Goal: Task Accomplishment & Management: Manage account settings

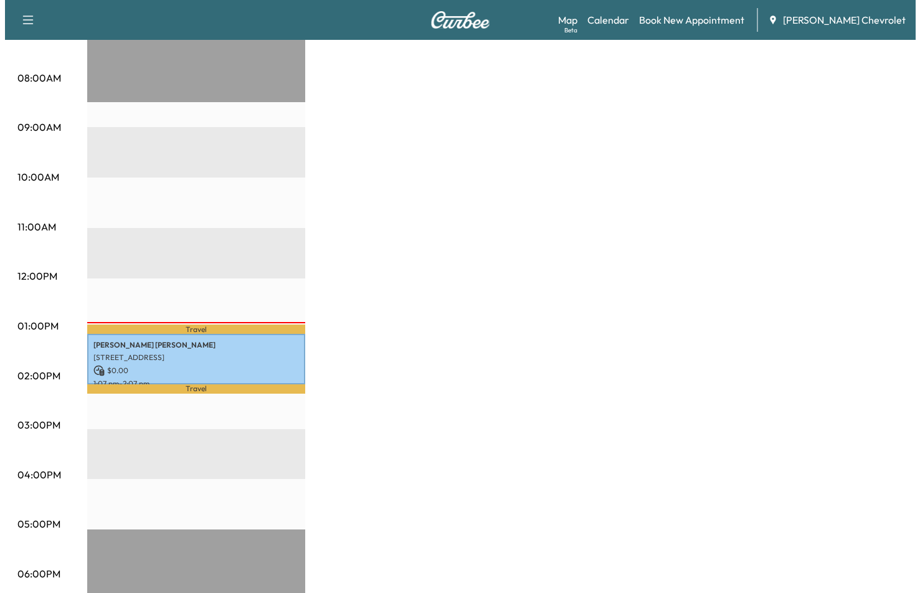
scroll to position [311, 0]
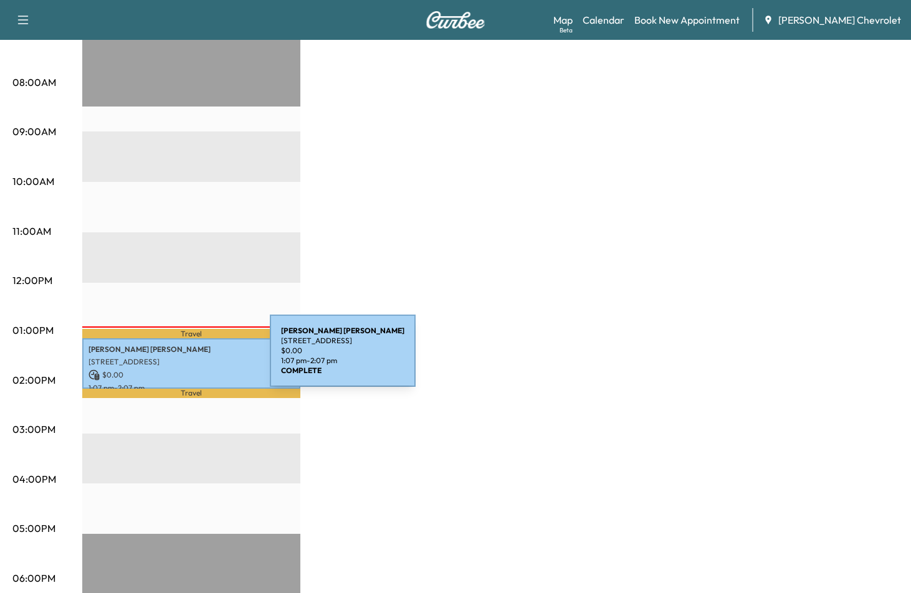
click at [176, 357] on p "[STREET_ADDRESS]" at bounding box center [191, 362] width 206 height 10
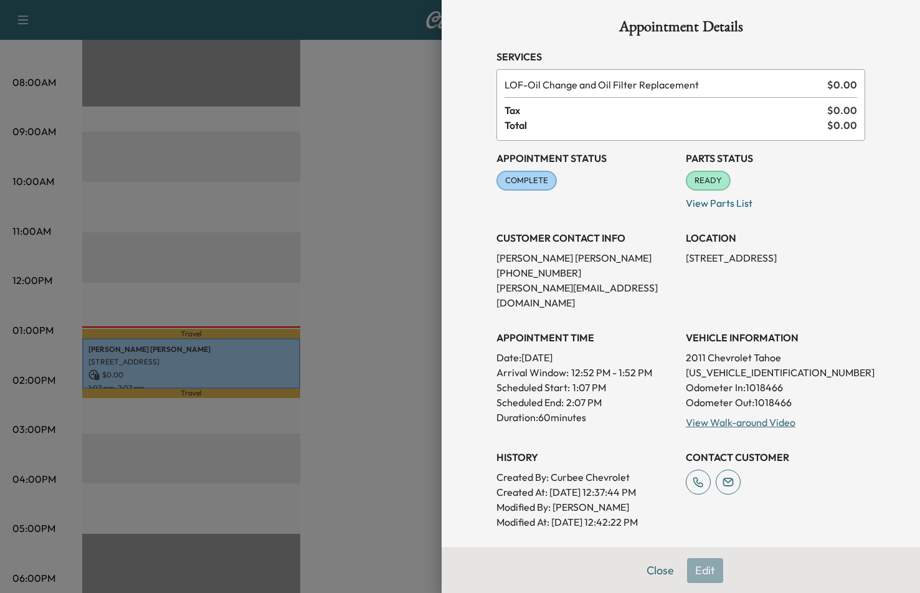
scroll to position [0, 0]
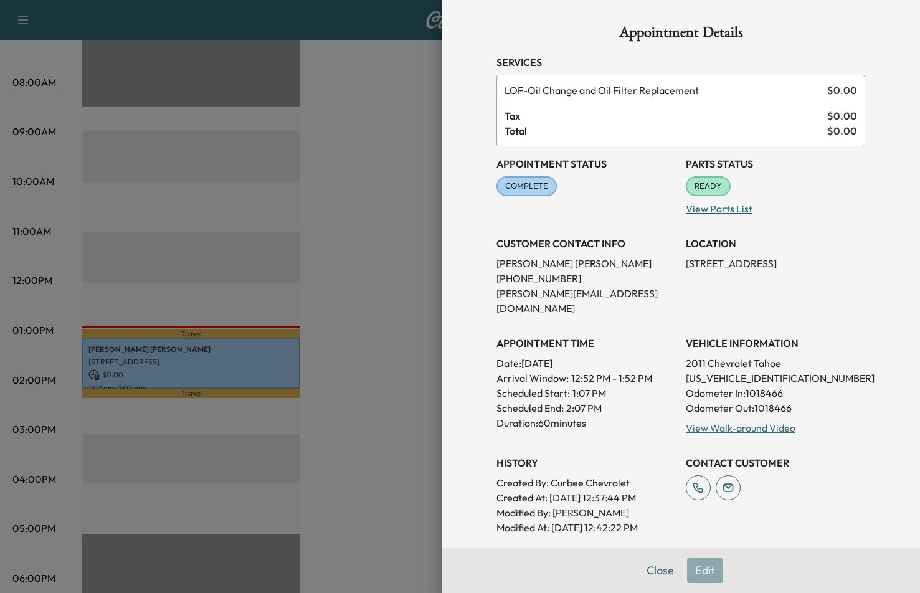
click at [700, 212] on p "View Parts List" at bounding box center [775, 206] width 179 height 20
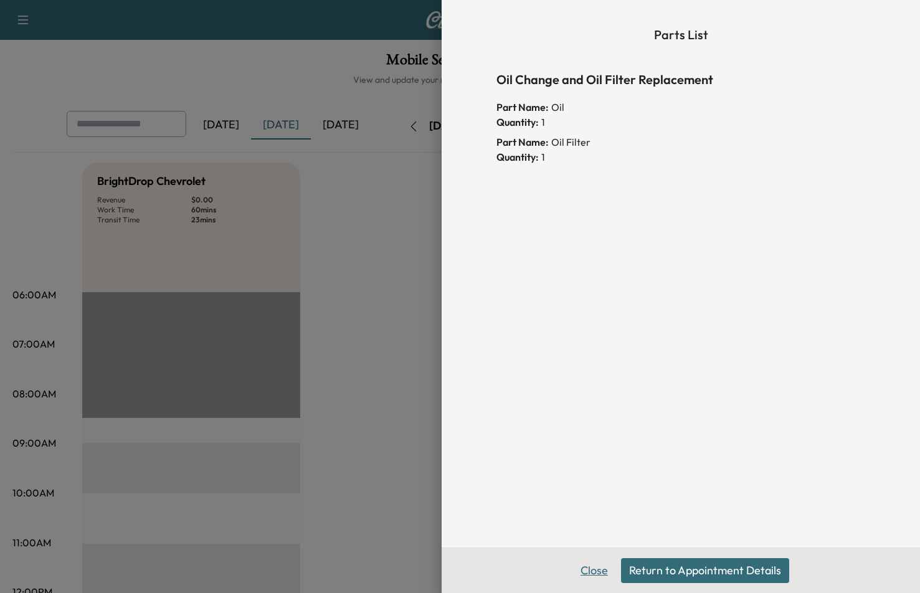
click at [589, 572] on button "Close" at bounding box center [594, 570] width 44 height 25
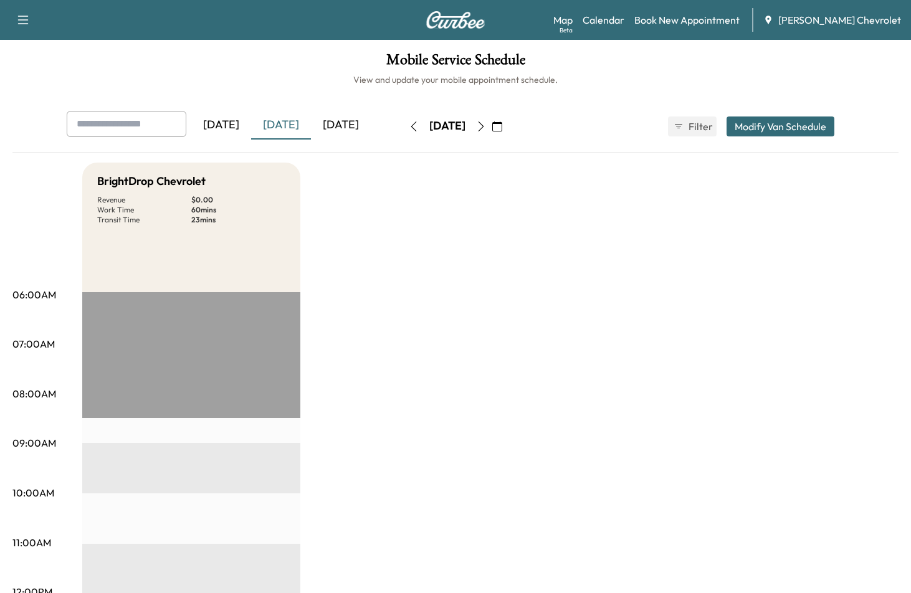
click at [281, 118] on div "[DATE]" at bounding box center [281, 125] width 60 height 29
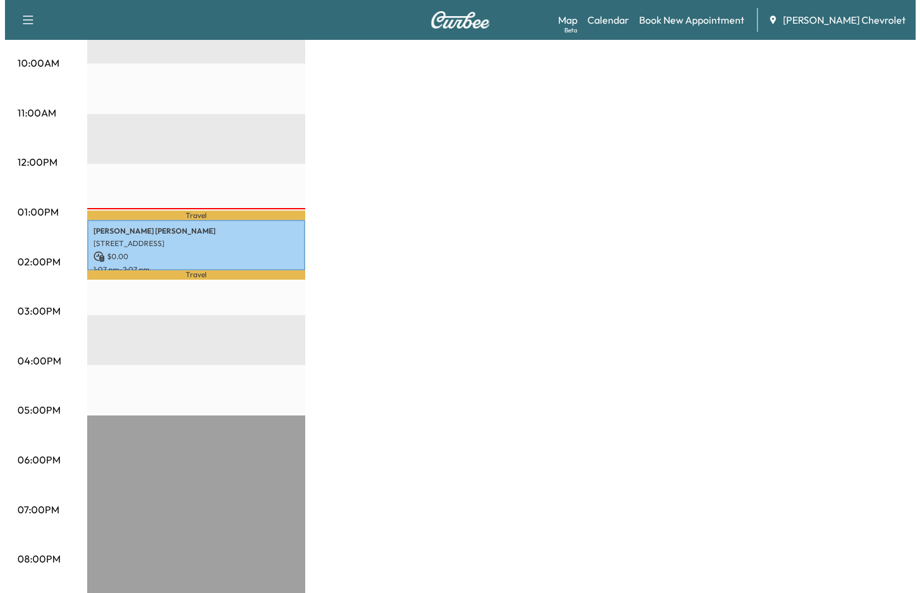
scroll to position [436, 0]
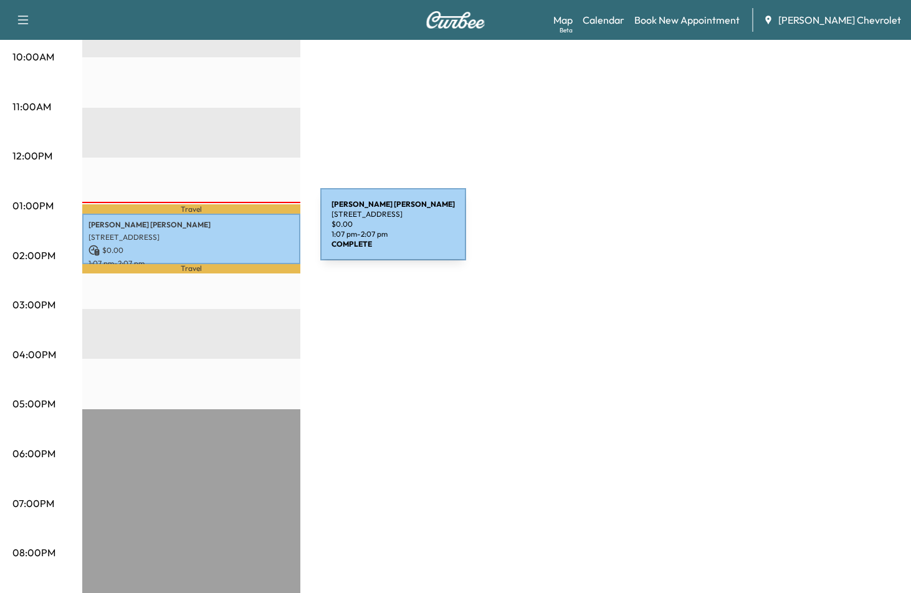
click at [218, 226] on div "[PERSON_NAME] [STREET_ADDRESS][PERSON_NAME] $ 0.00 1:07 pm - 2:07 pm" at bounding box center [191, 239] width 218 height 50
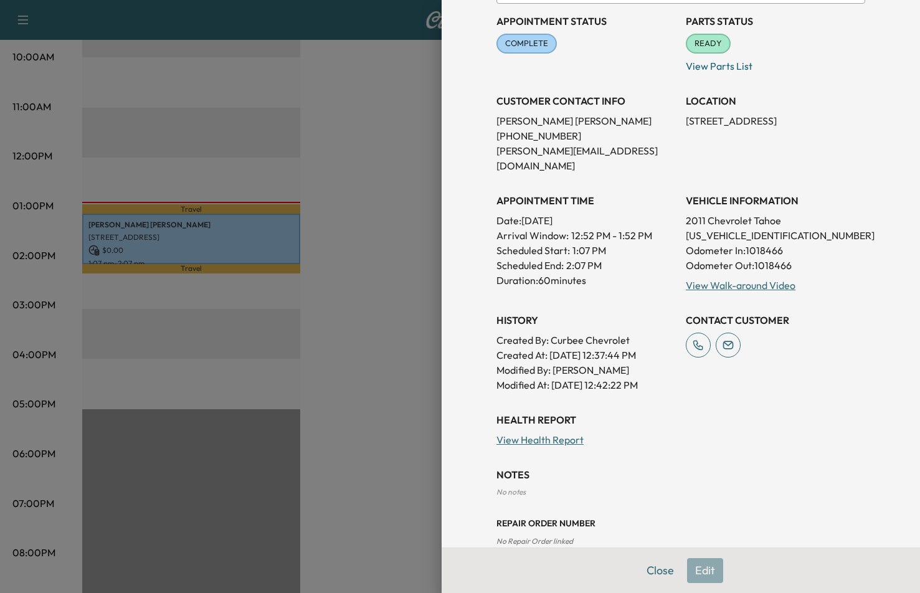
scroll to position [152, 0]
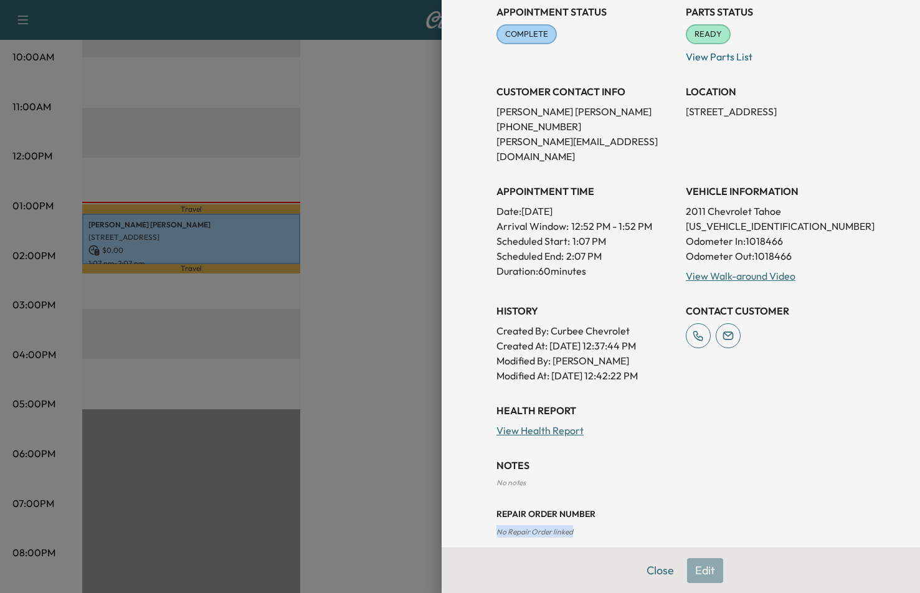
drag, startPoint x: 478, startPoint y: 519, endPoint x: 633, endPoint y: 531, distance: 154.9
click at [629, 531] on div "Appointment Details Services LOF - Oil Change and Oil Filter Replacement $ 0.00…" at bounding box center [680, 205] width 399 height 714
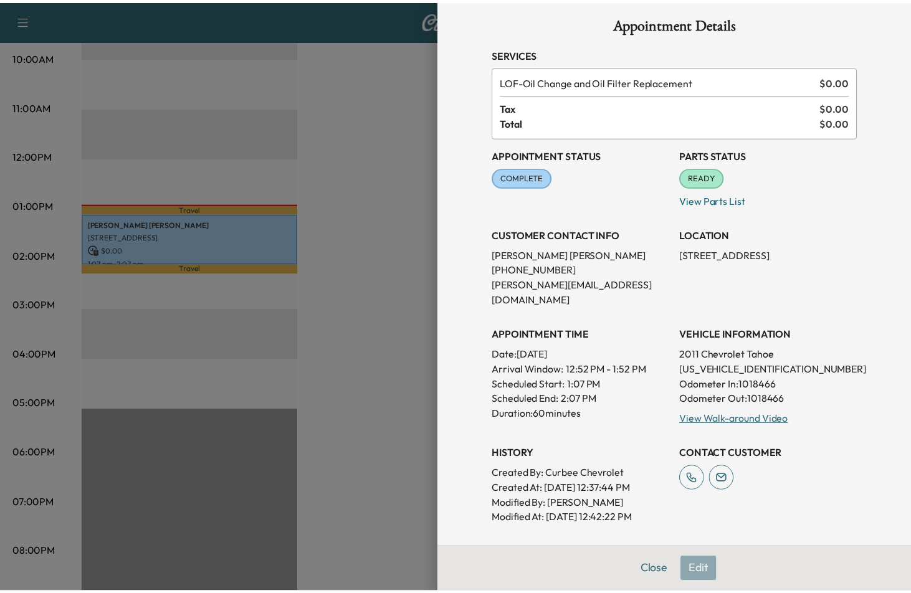
scroll to position [0, 0]
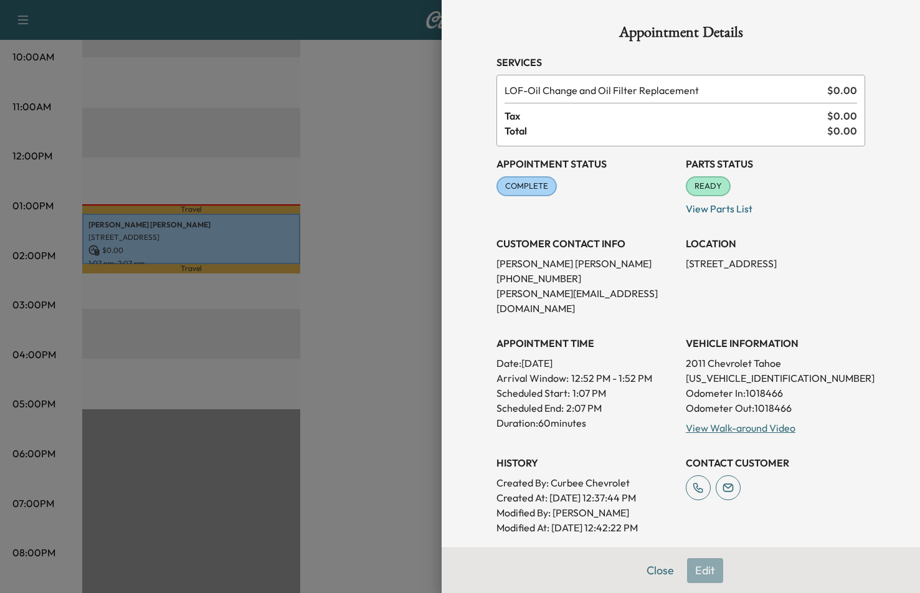
click at [371, 292] on div at bounding box center [460, 296] width 920 height 593
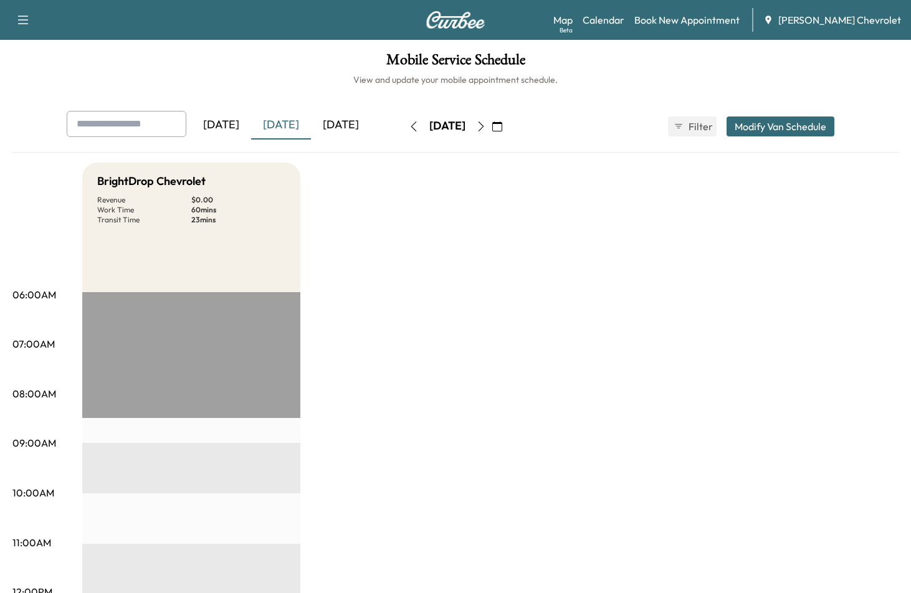
click at [337, 124] on div "[DATE]" at bounding box center [341, 125] width 60 height 29
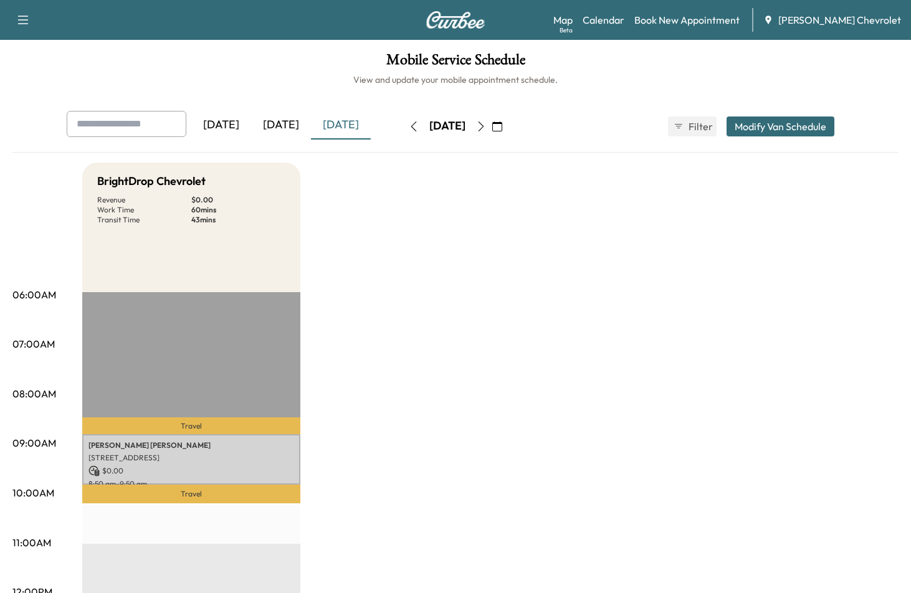
click at [294, 121] on div "[DATE]" at bounding box center [281, 125] width 60 height 29
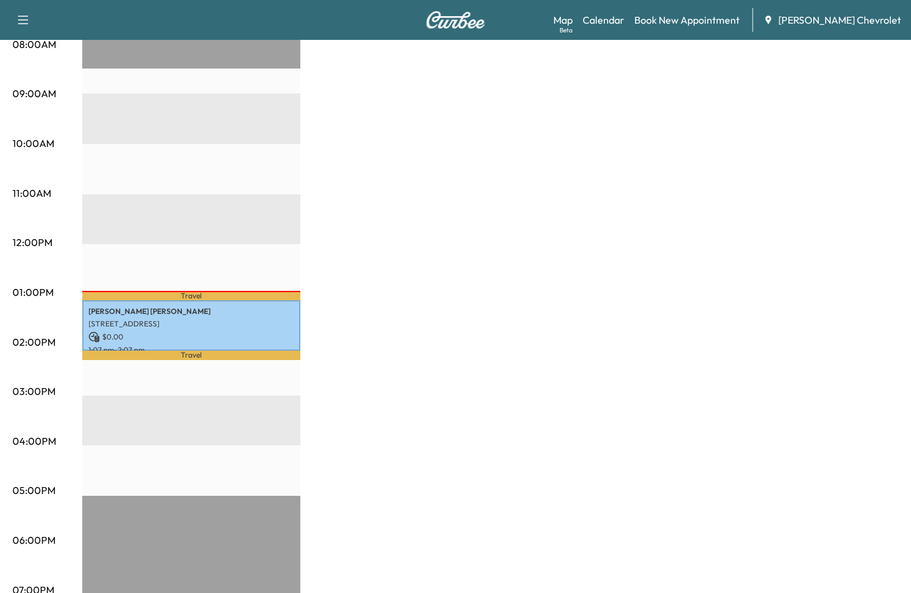
scroll to position [311, 0]
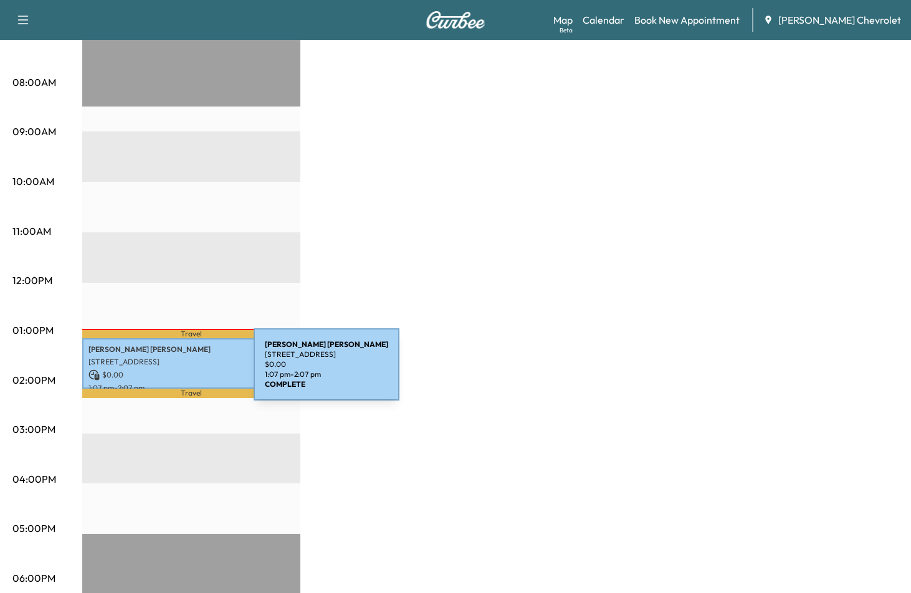
click at [160, 372] on p "$ 0.00" at bounding box center [191, 374] width 206 height 11
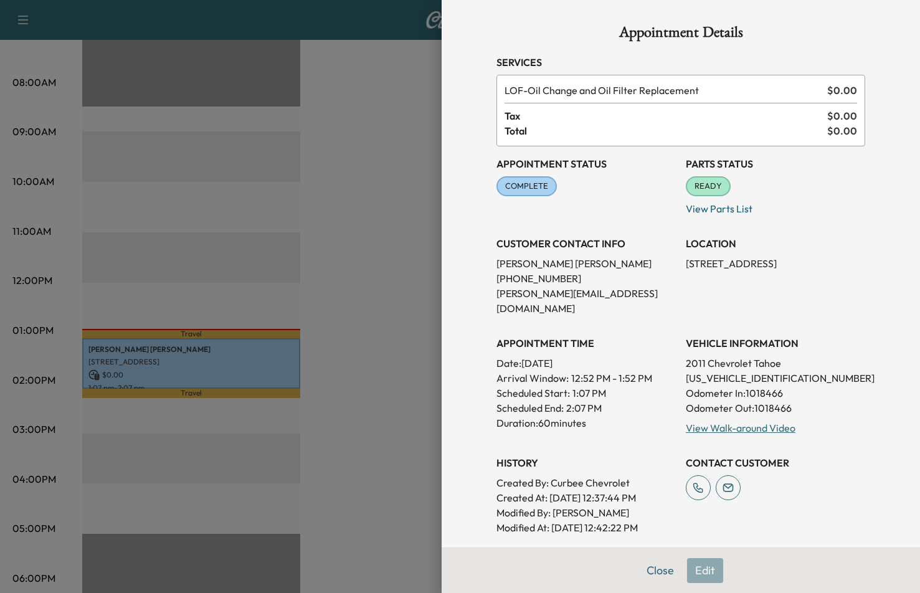
click at [708, 178] on div "READY" at bounding box center [708, 186] width 45 height 20
click at [718, 208] on p "View Parts List" at bounding box center [775, 206] width 179 height 20
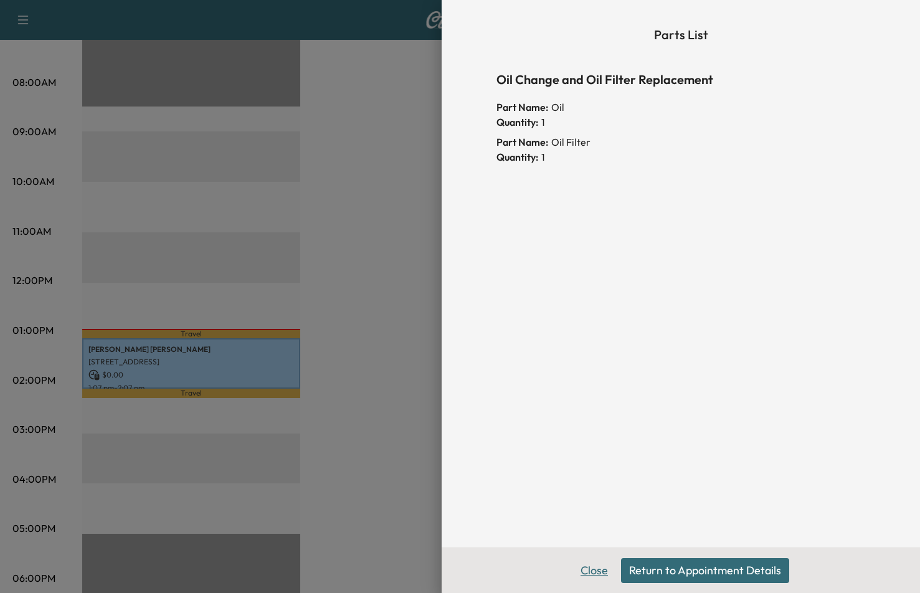
click at [608, 576] on button "Close" at bounding box center [594, 570] width 44 height 25
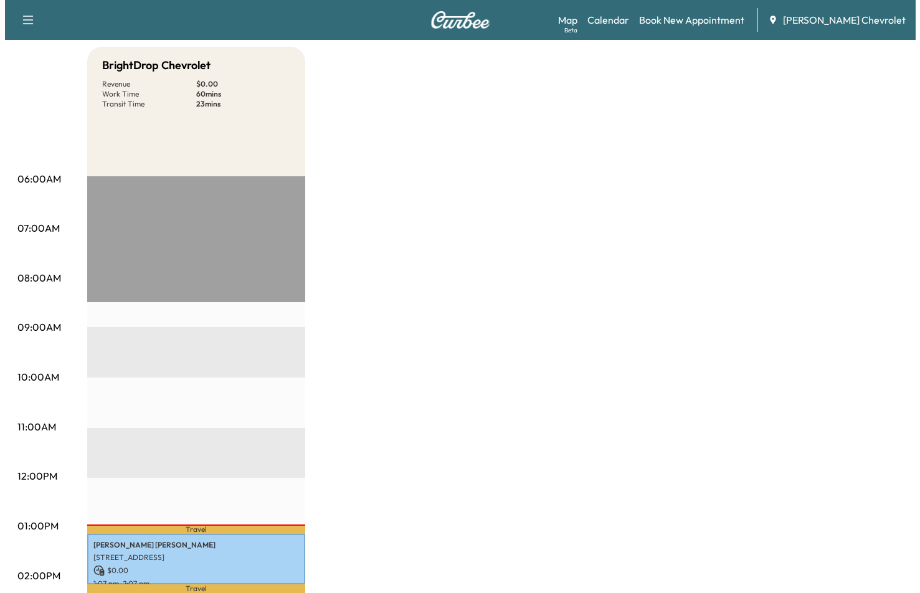
scroll to position [205, 0]
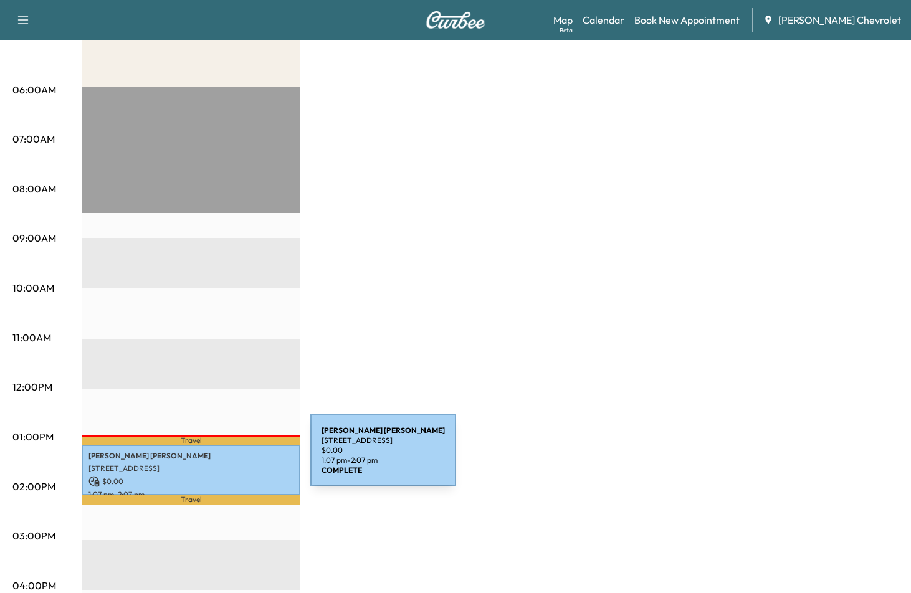
click at [217, 457] on div "[PERSON_NAME] [STREET_ADDRESS][PERSON_NAME] $ 0.00 1:07 pm - 2:07 pm" at bounding box center [191, 470] width 218 height 50
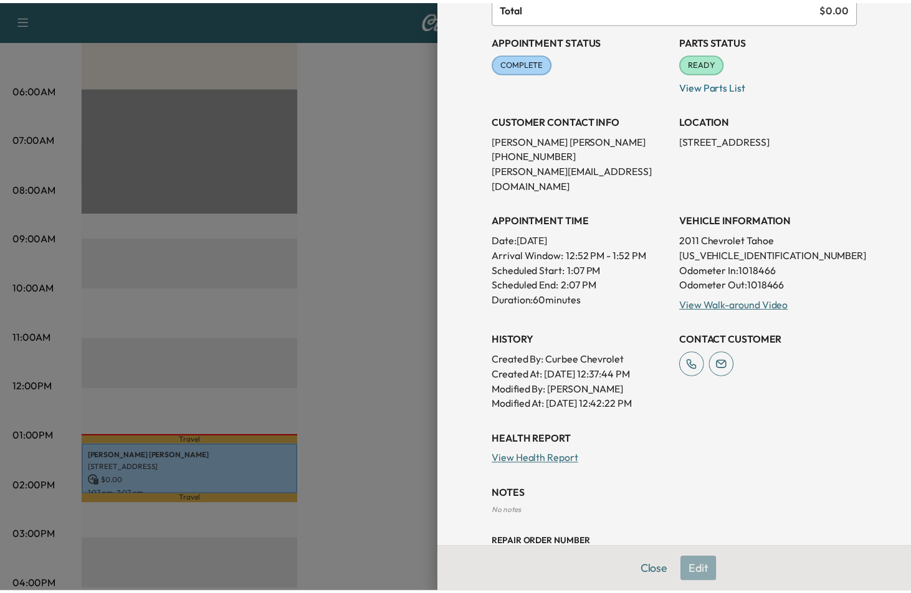
scroll to position [125, 0]
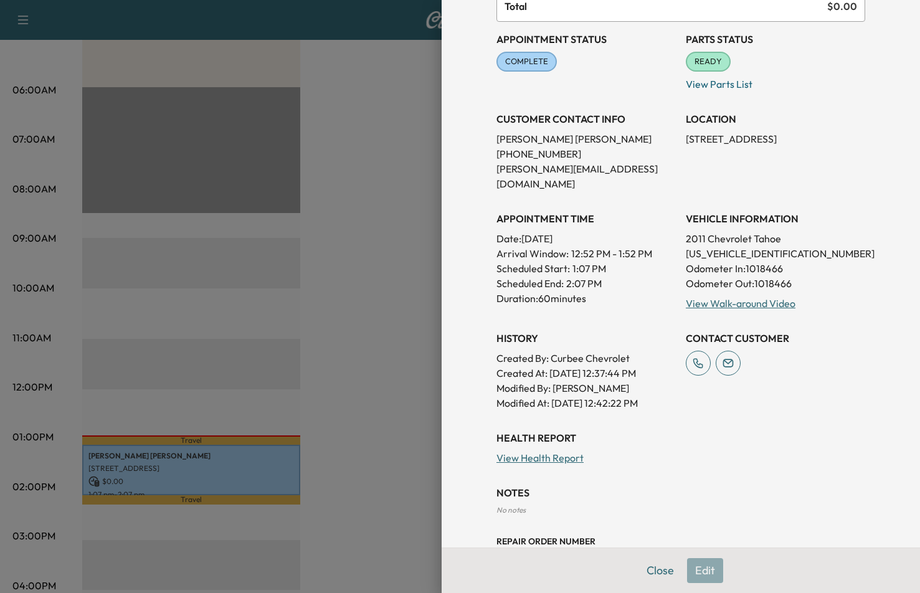
click at [340, 311] on div at bounding box center [460, 296] width 920 height 593
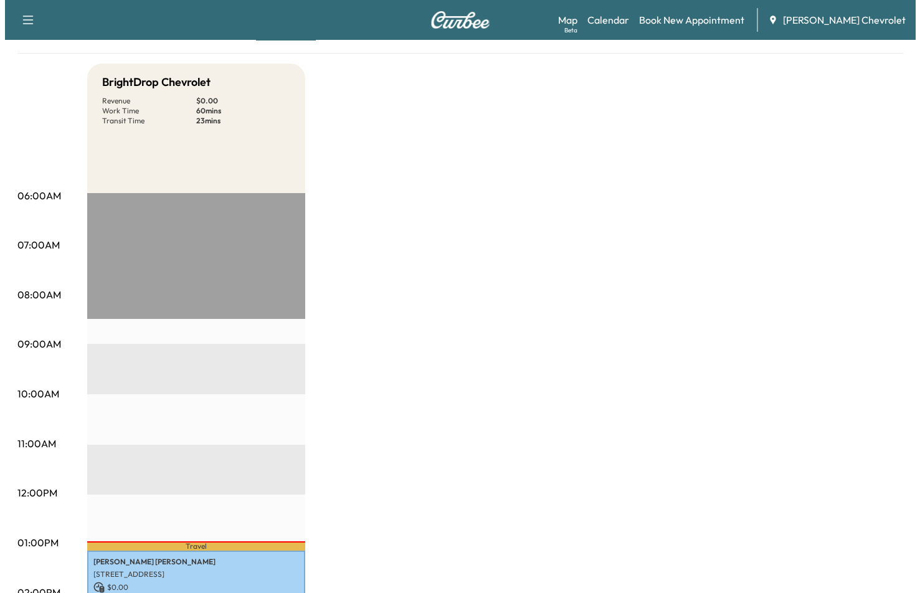
scroll to position [0, 0]
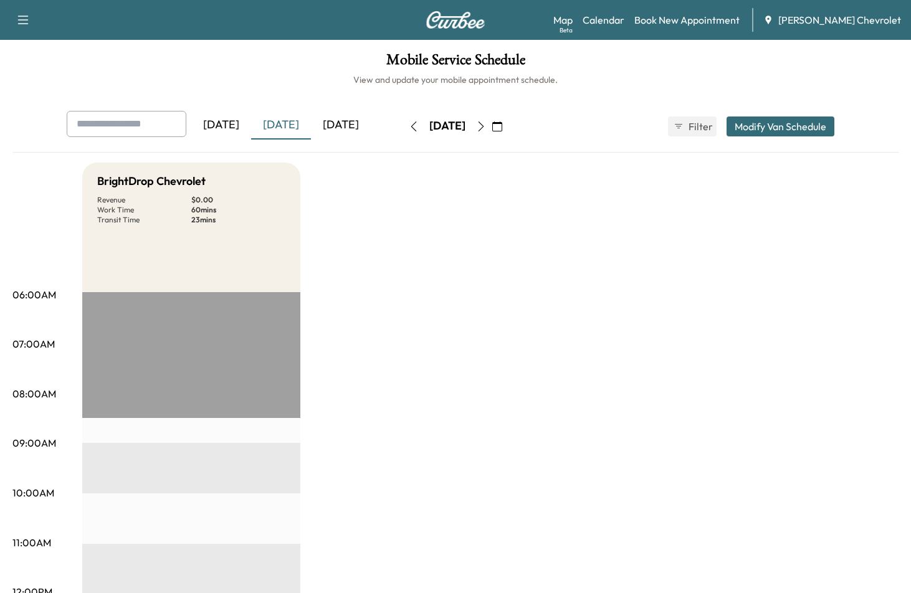
click at [337, 123] on div "[DATE]" at bounding box center [341, 125] width 60 height 29
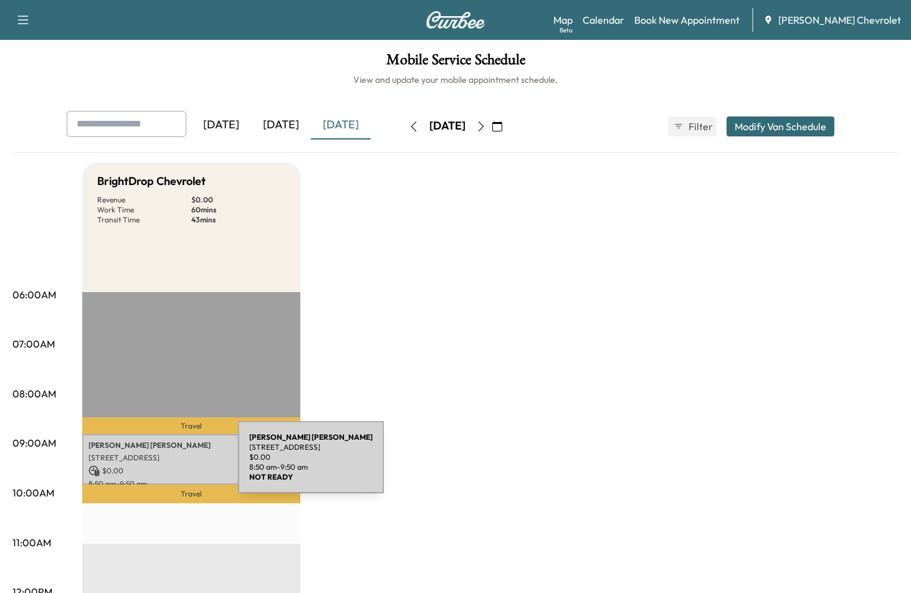
click at [143, 469] on p "$ 0.00" at bounding box center [191, 470] width 206 height 11
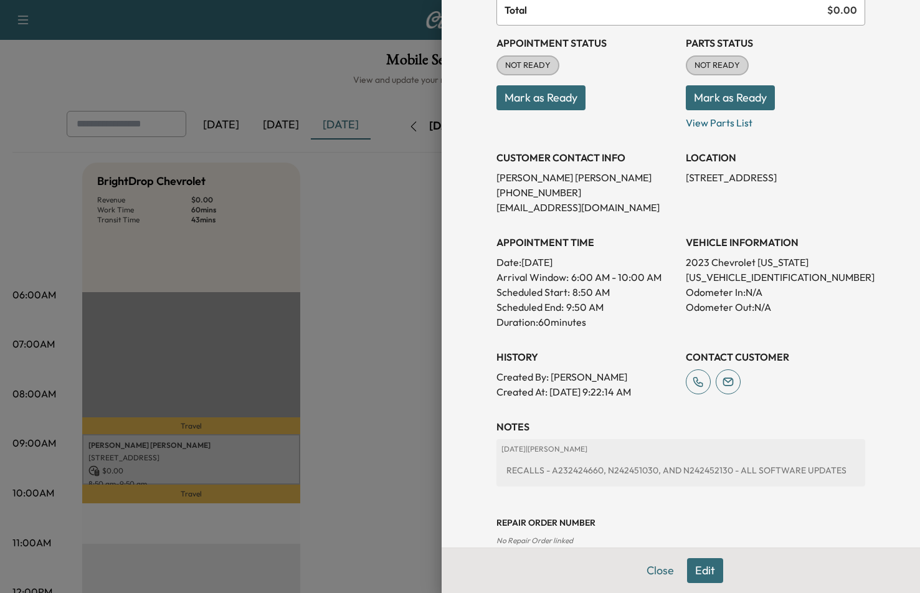
scroll to position [145, 0]
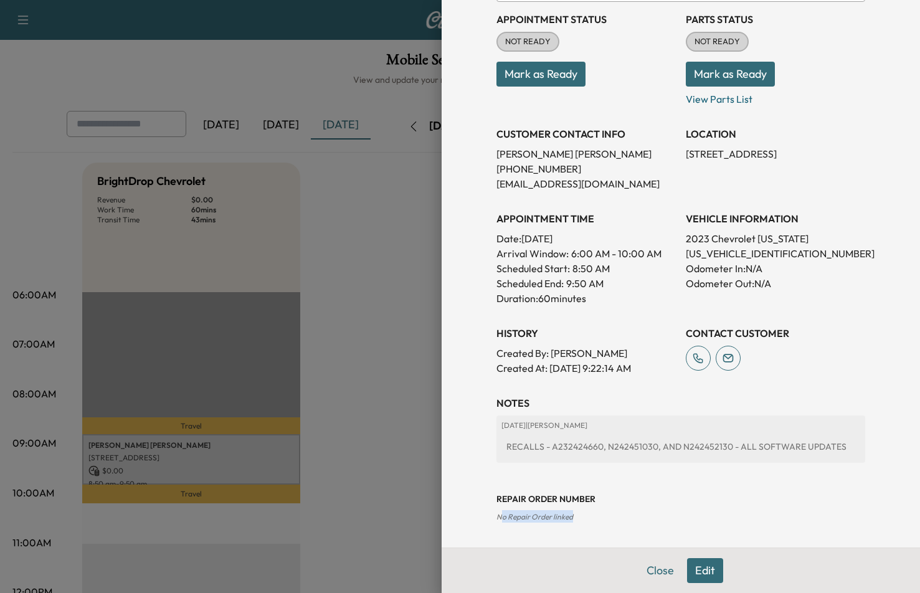
drag, startPoint x: 491, startPoint y: 519, endPoint x: 602, endPoint y: 521, distance: 110.9
click at [602, 521] on div "Repair Order number No Repair Order linked" at bounding box center [680, 498] width 369 height 50
click at [605, 521] on div "Repair Order number No Repair Order linked" at bounding box center [680, 498] width 369 height 50
click at [604, 521] on div "Repair Order number No Repair Order linked" at bounding box center [680, 498] width 369 height 50
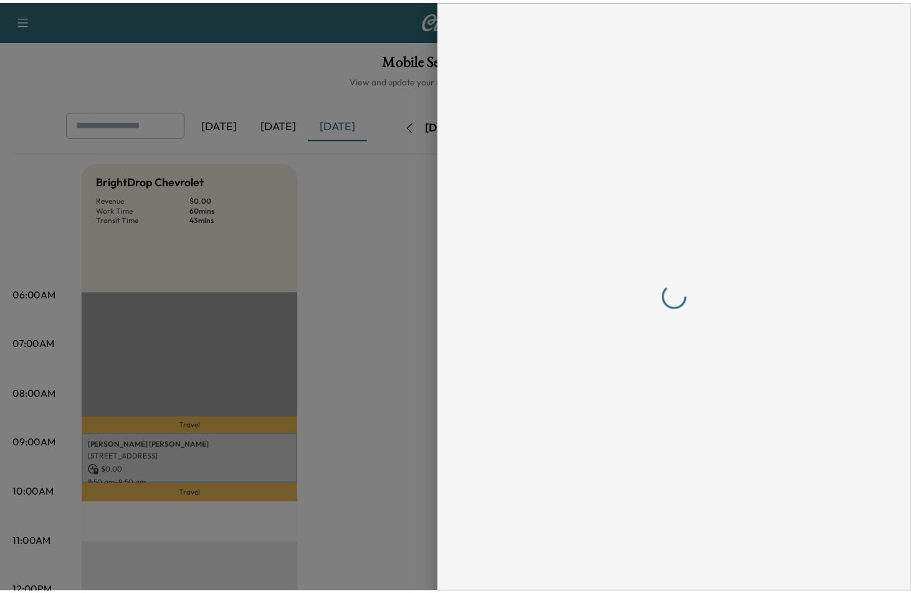
scroll to position [0, 0]
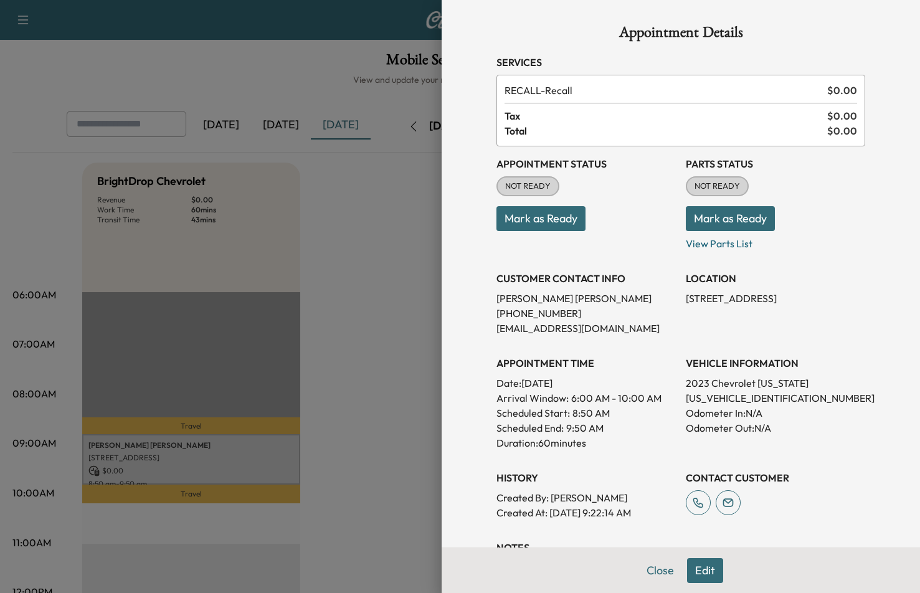
click at [702, 212] on button "Mark as Ready" at bounding box center [730, 218] width 89 height 25
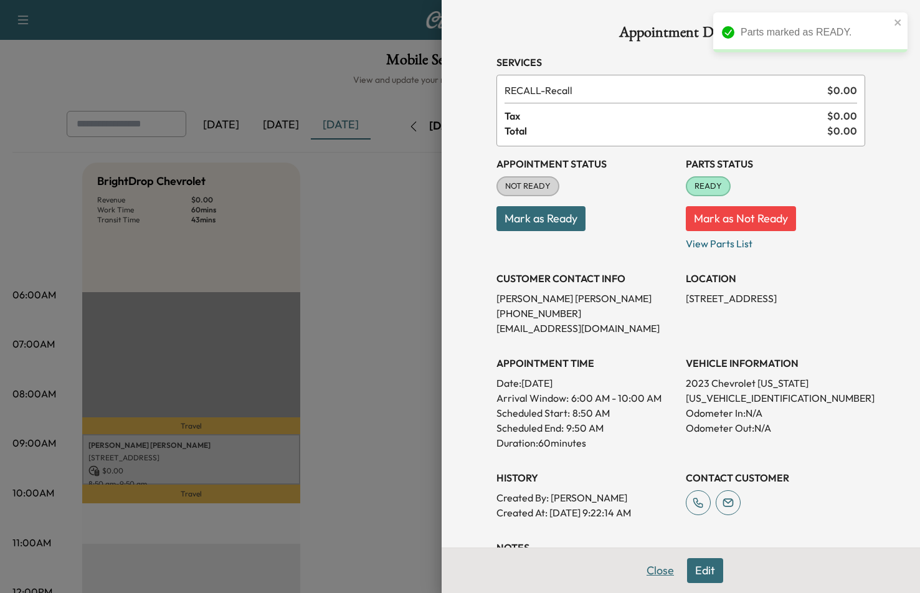
click at [659, 564] on button "Close" at bounding box center [660, 570] width 44 height 25
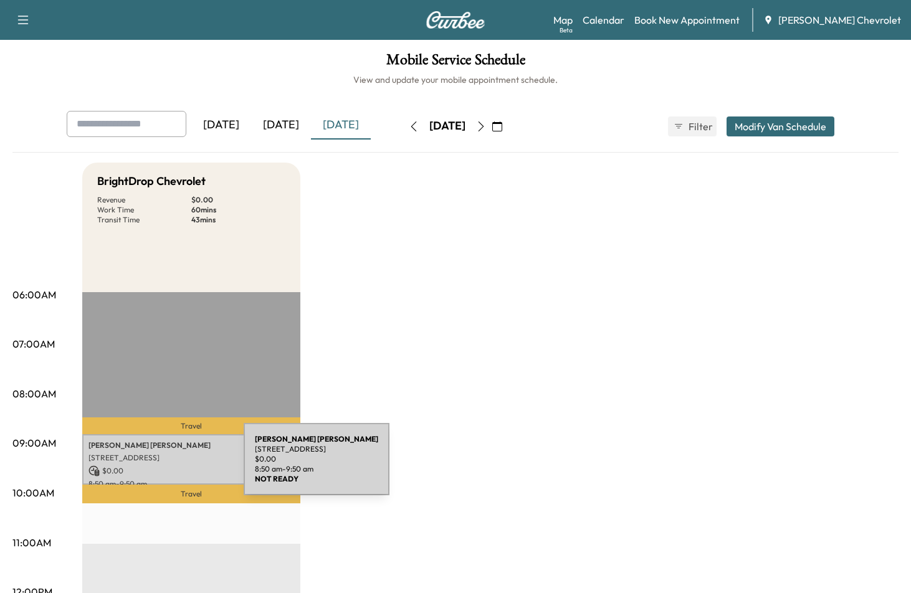
click at [150, 467] on p "$ 0.00" at bounding box center [191, 470] width 206 height 11
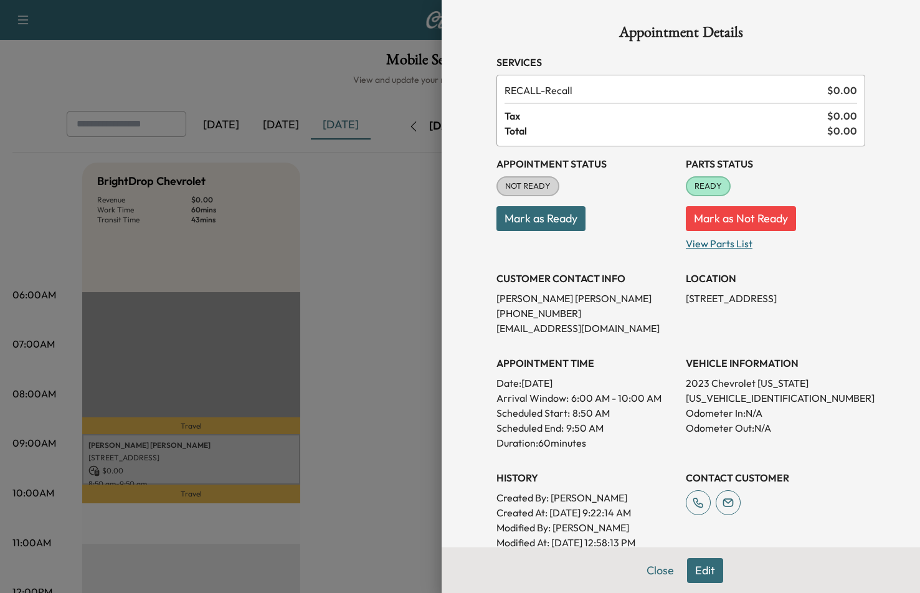
click at [704, 250] on p "View Parts List" at bounding box center [775, 241] width 179 height 20
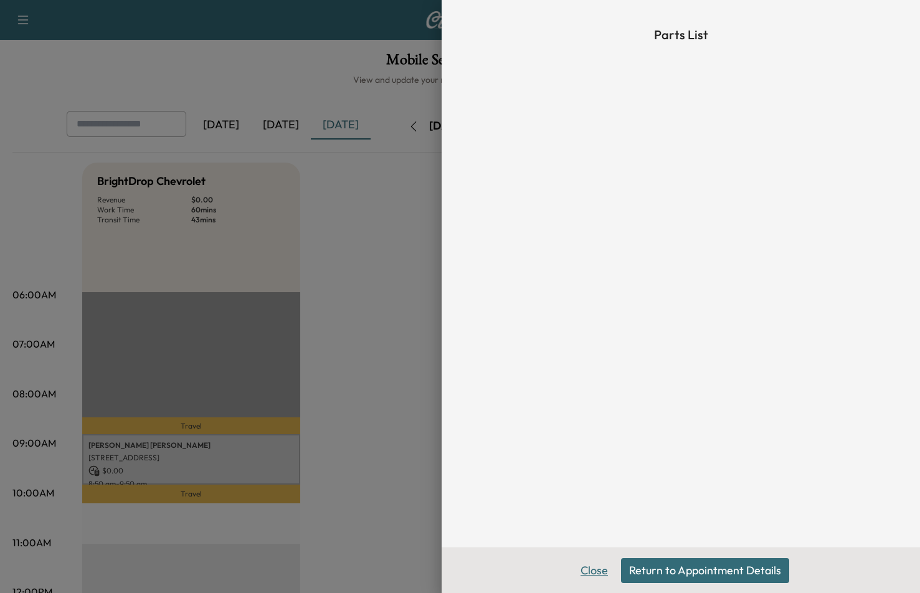
click at [584, 576] on button "Close" at bounding box center [594, 570] width 44 height 25
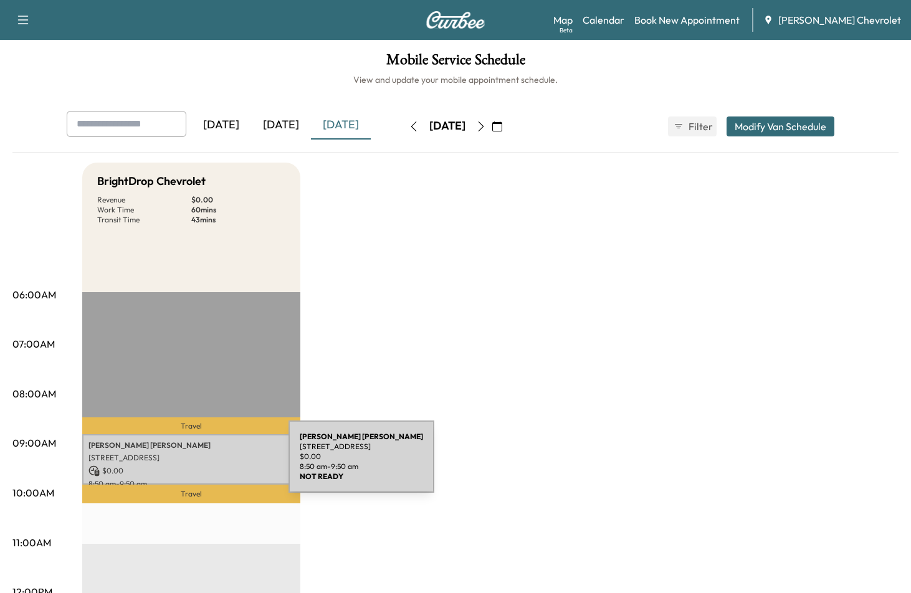
click at [195, 465] on p "$ 0.00" at bounding box center [191, 470] width 206 height 11
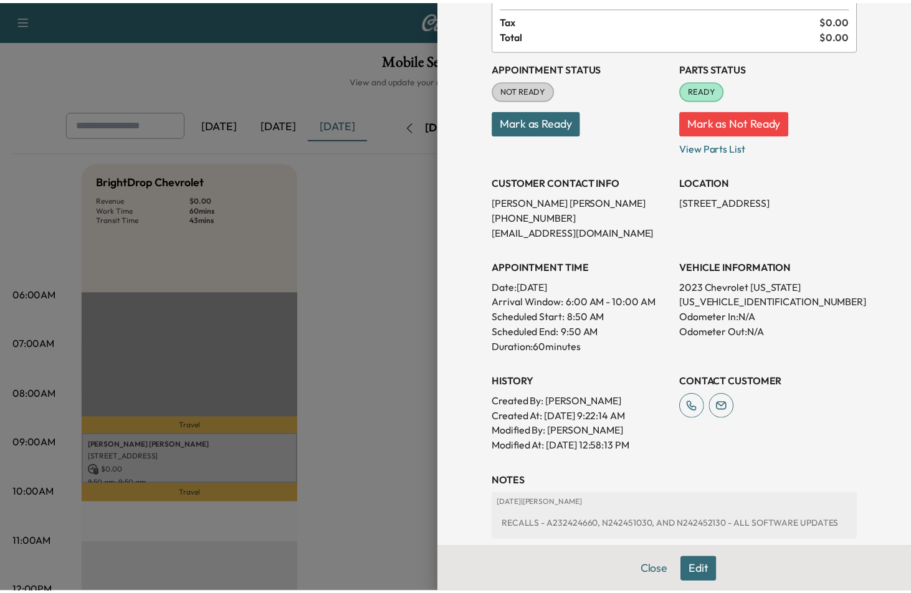
scroll to position [174, 0]
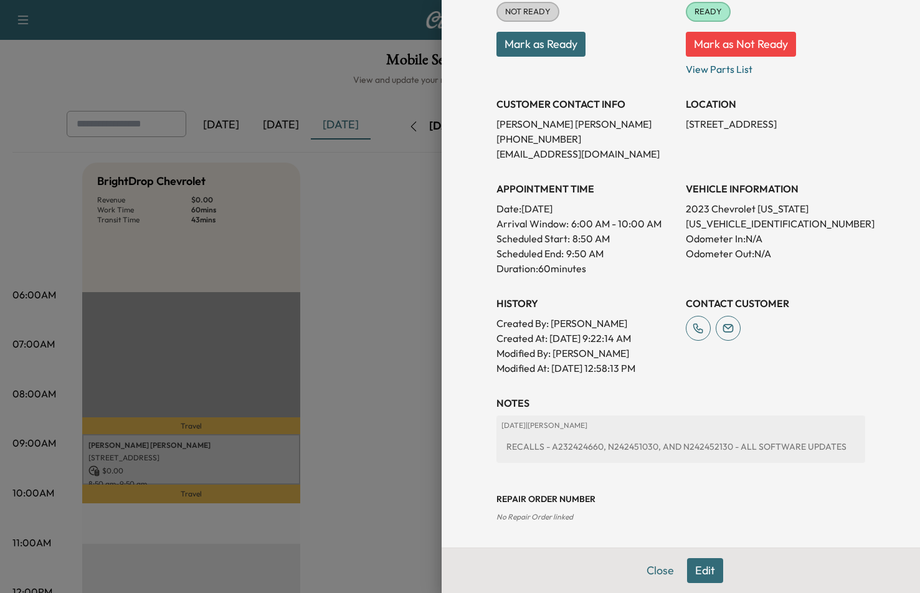
drag, startPoint x: 365, startPoint y: 344, endPoint x: 386, endPoint y: 353, distance: 23.1
click at [365, 345] on div at bounding box center [460, 296] width 920 height 593
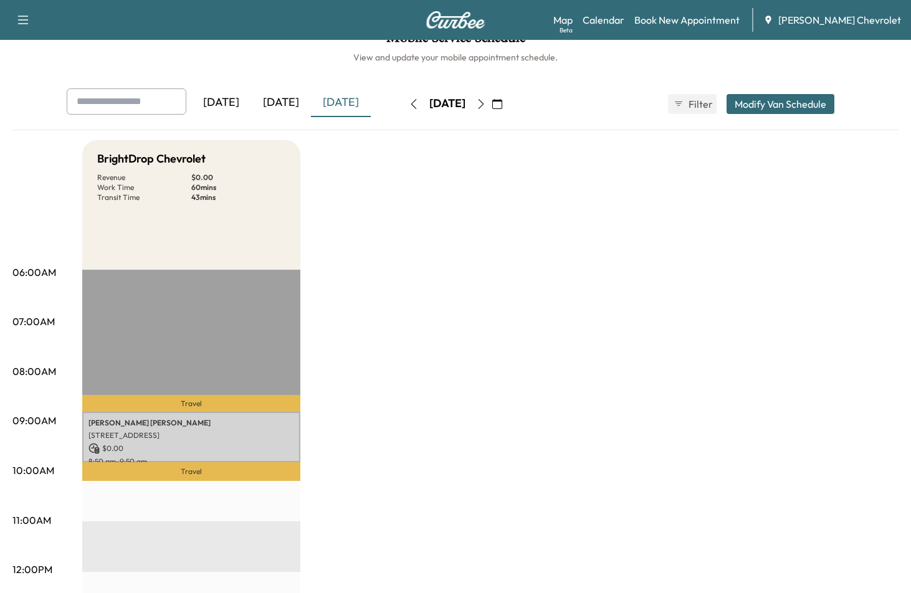
scroll to position [0, 0]
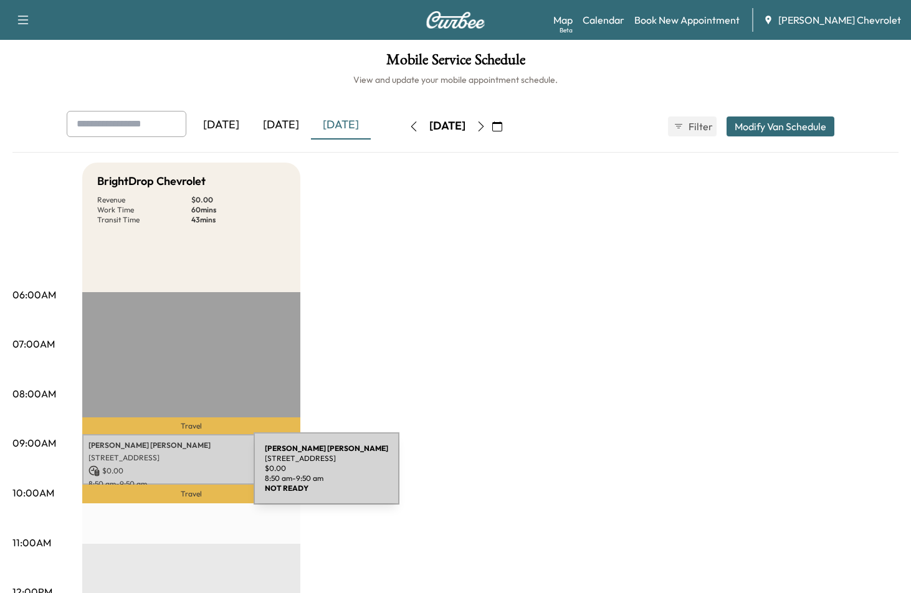
click at [167, 474] on p "$ 0.00" at bounding box center [191, 470] width 206 height 11
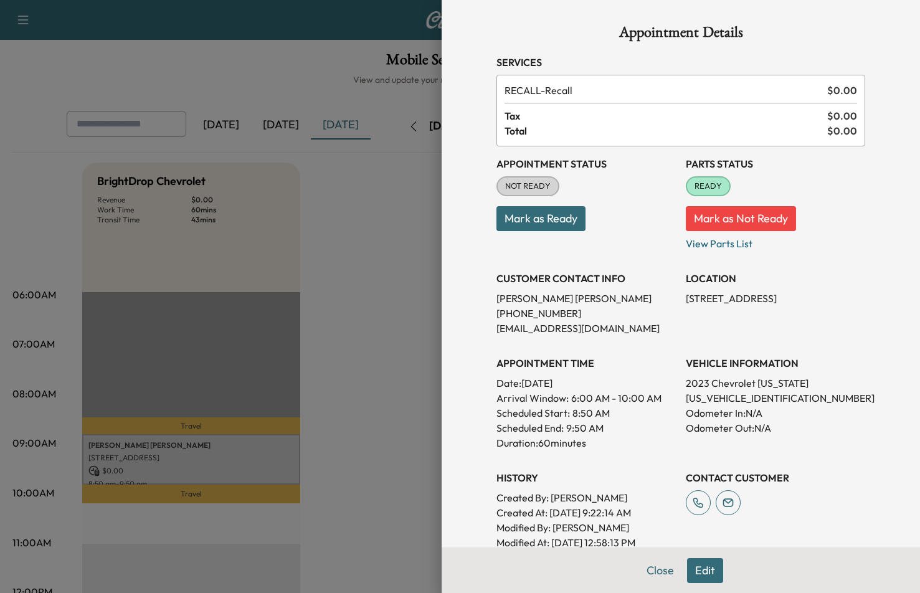
click at [372, 328] on div at bounding box center [460, 296] width 920 height 593
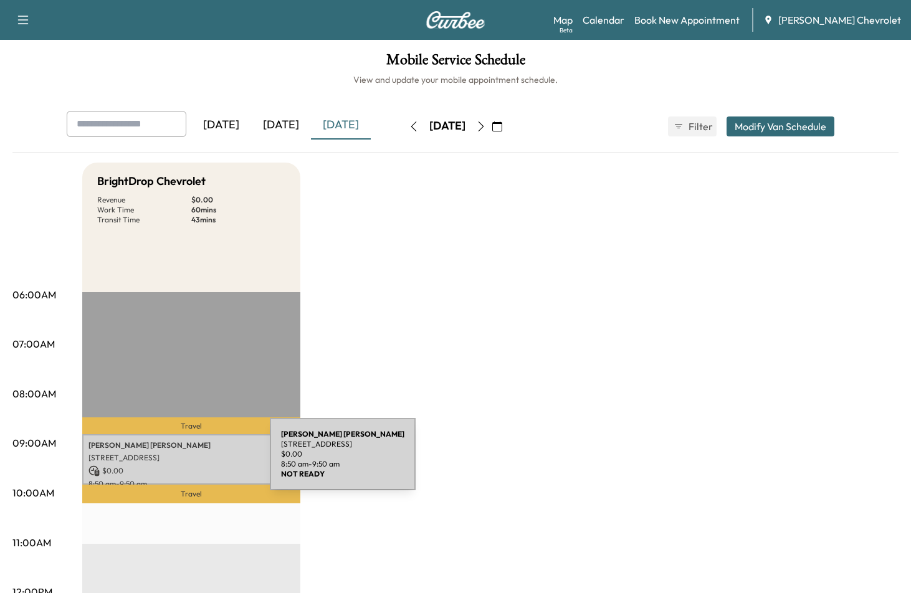
click at [176, 473] on p "$ 0.00" at bounding box center [191, 470] width 206 height 11
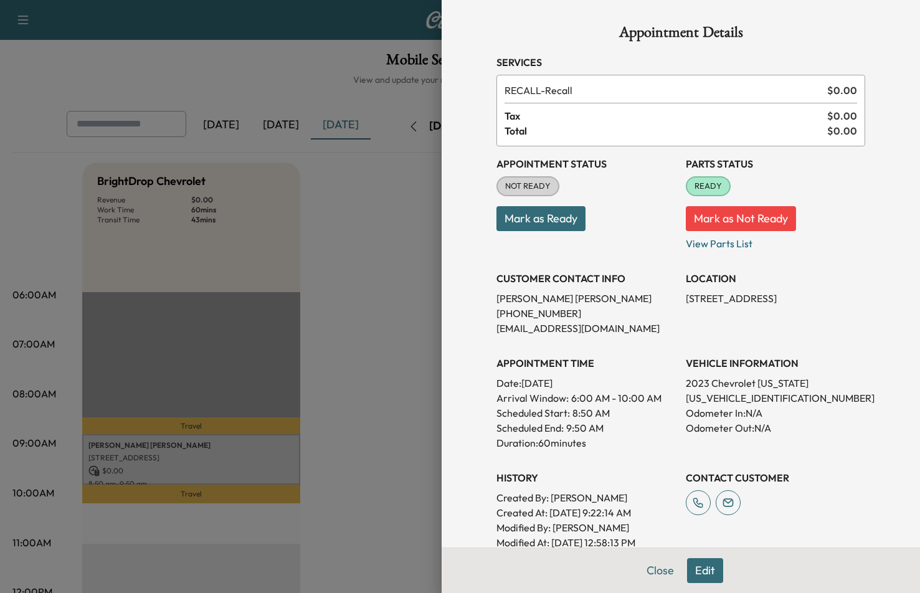
click at [399, 354] on div at bounding box center [460, 296] width 920 height 593
